Goal: Book appointment/travel/reservation

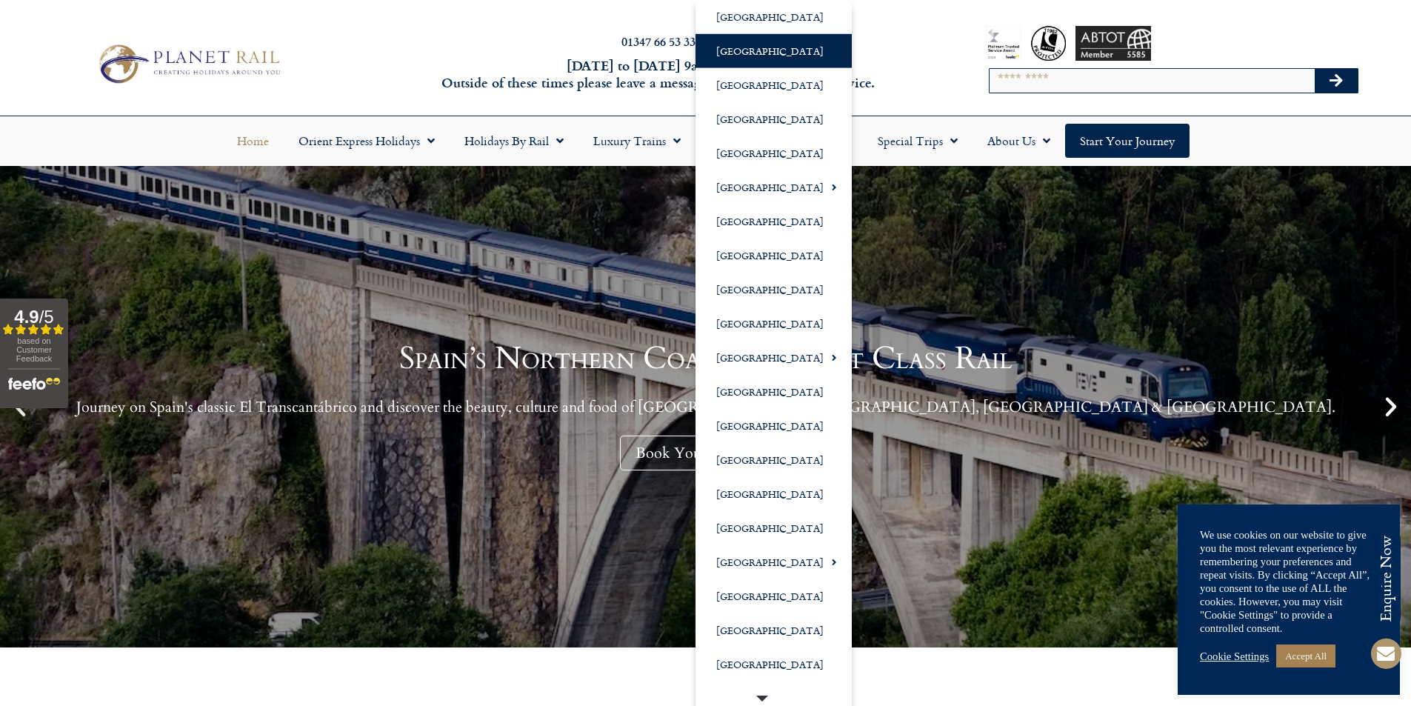
click at [786, 56] on link "[GEOGRAPHIC_DATA]" at bounding box center [773, 51] width 156 height 34
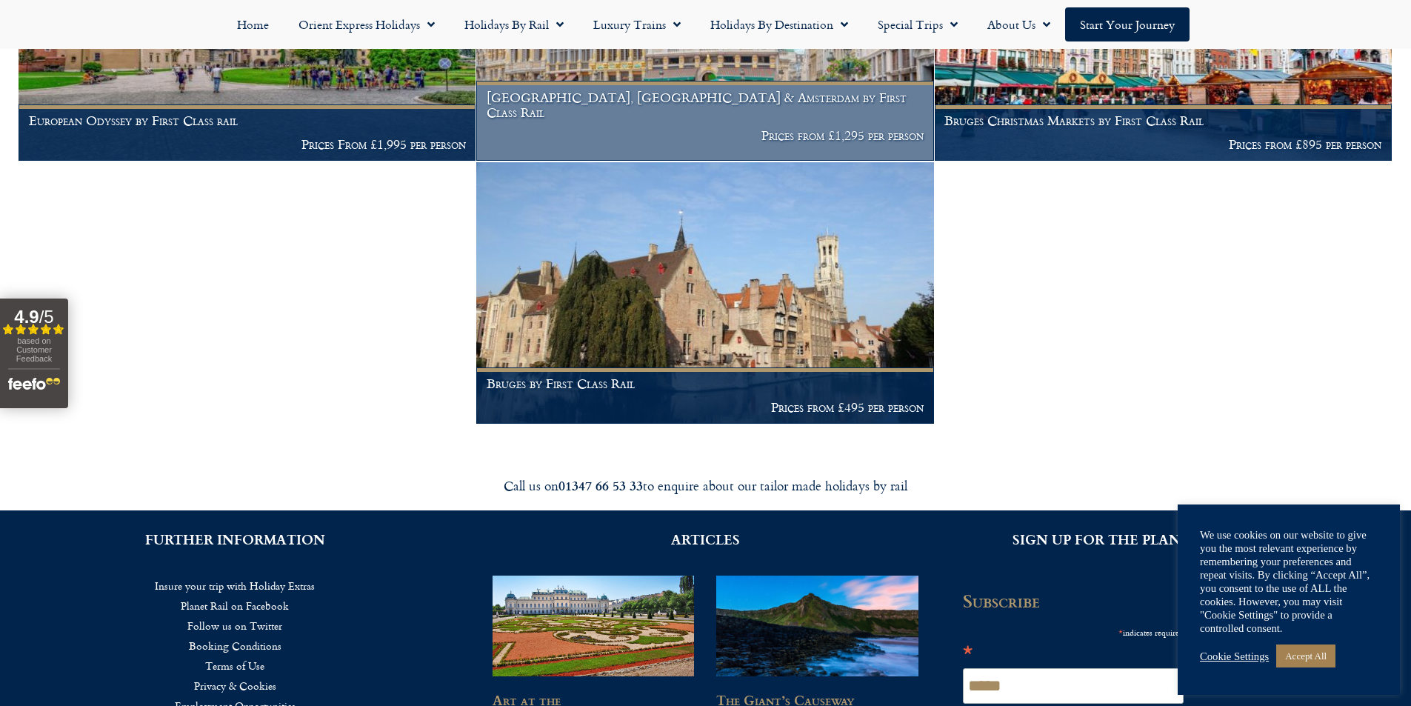
scroll to position [479, 0]
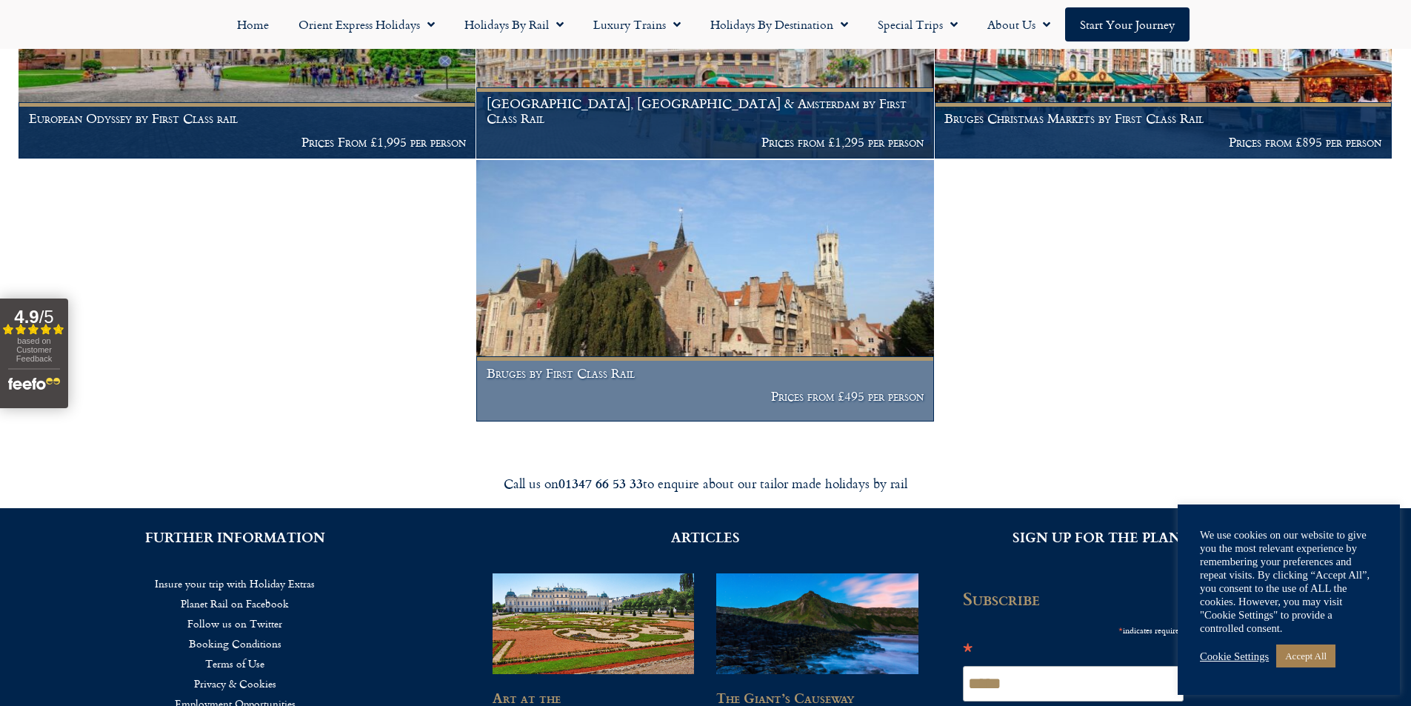
click at [621, 290] on img at bounding box center [704, 290] width 457 height 261
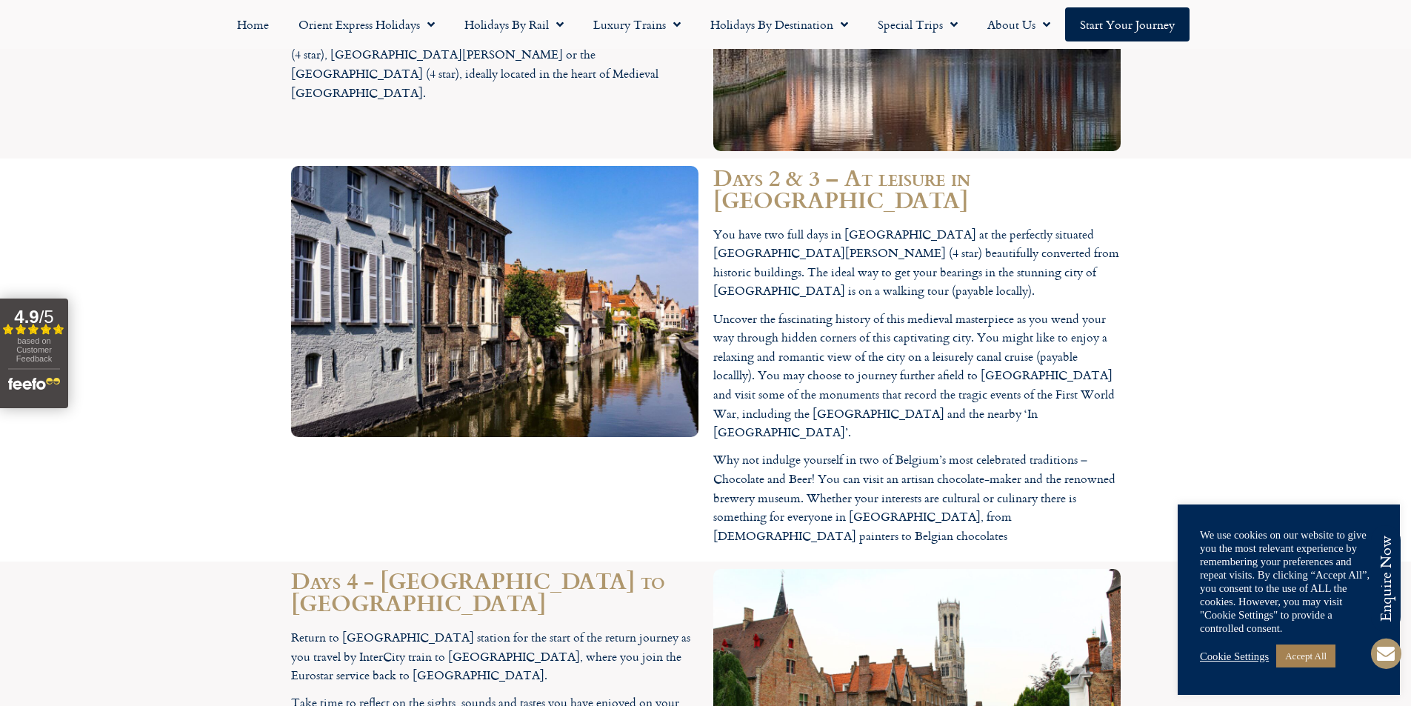
scroll to position [1925, 0]
